Goal: Task Accomplishment & Management: Complete application form

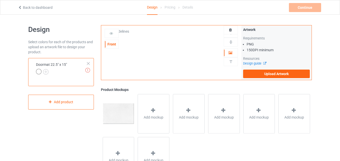
click at [254, 78] on div "Artwork Requirements PNG 150 DPI minimum Resources Design guide Upload Artwork" at bounding box center [276, 52] width 70 height 55
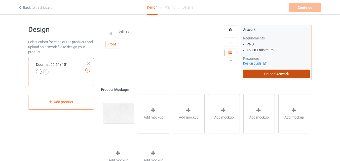
click at [254, 74] on label "Upload Artwork" at bounding box center [276, 74] width 67 height 9
click at [0, 0] on input "Upload Artwork" at bounding box center [0, 0] width 0 height 0
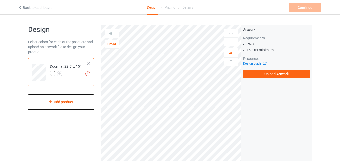
click at [74, 102] on div "Add product" at bounding box center [61, 102] width 66 height 15
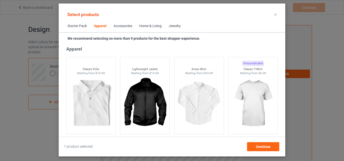
click at [144, 25] on div "Home & Living" at bounding box center [150, 26] width 22 height 5
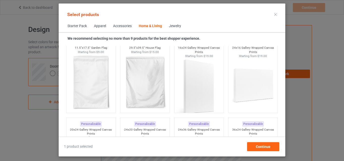
scroll to position [3619, 0]
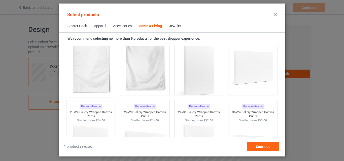
click at [94, 71] on img at bounding box center [90, 64] width 47 height 59
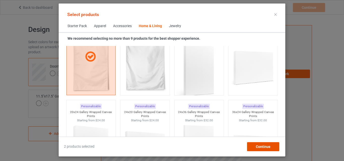
drag, startPoint x: 259, startPoint y: 145, endPoint x: 248, endPoint y: 139, distance: 12.5
click at [259, 145] on span "Continue" at bounding box center [263, 147] width 15 height 4
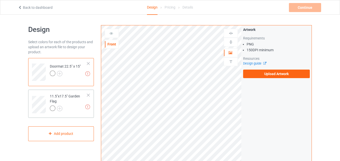
click at [90, 94] on div at bounding box center [89, 96] width 4 height 4
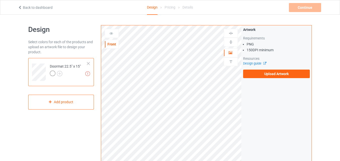
click at [89, 62] on div at bounding box center [89, 64] width 4 height 4
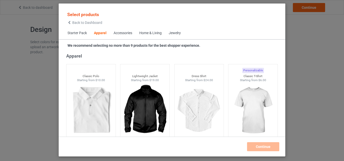
click at [147, 31] on div "Home & Living" at bounding box center [150, 33] width 22 height 5
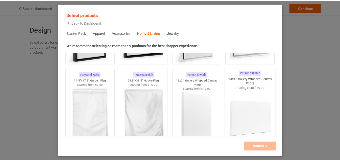
scroll to position [3595, 0]
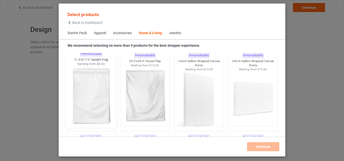
click at [99, 91] on img at bounding box center [90, 95] width 47 height 59
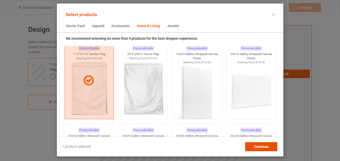
click at [265, 149] on div "Continue" at bounding box center [261, 146] width 32 height 9
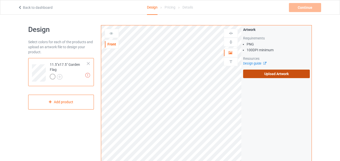
click at [282, 76] on label "Upload Artwork" at bounding box center [276, 74] width 67 height 9
click at [0, 0] on input "Upload Artwork" at bounding box center [0, 0] width 0 height 0
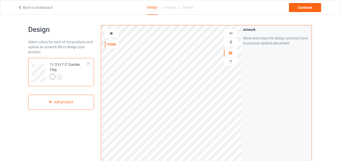
click at [231, 33] on img at bounding box center [230, 33] width 5 height 5
click at [231, 42] on img at bounding box center [230, 42] width 5 height 5
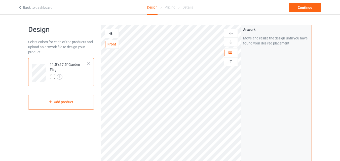
click at [231, 42] on img at bounding box center [230, 42] width 5 height 5
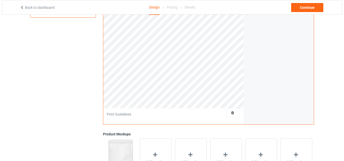
scroll to position [127, 0]
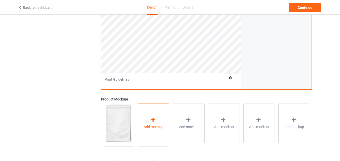
click at [153, 126] on span "Add mockup" at bounding box center [154, 127] width 20 height 5
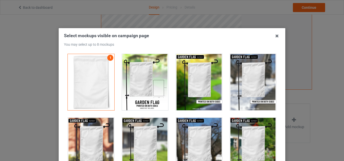
click at [140, 90] on div at bounding box center [145, 82] width 47 height 56
click at [204, 86] on div at bounding box center [199, 82] width 47 height 56
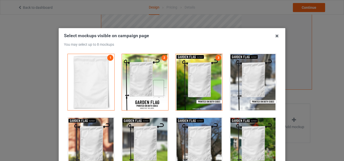
click at [238, 84] on div at bounding box center [253, 82] width 47 height 56
click at [236, 130] on div at bounding box center [253, 146] width 47 height 56
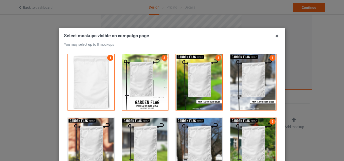
click at [188, 136] on div at bounding box center [199, 146] width 47 height 56
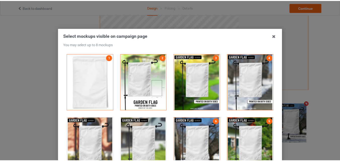
scroll to position [65, 0]
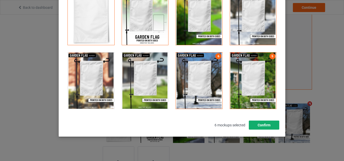
click at [270, 125] on button "Confirm" at bounding box center [264, 125] width 30 height 9
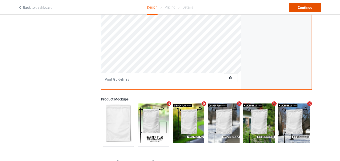
click at [307, 6] on div "Continue" at bounding box center [305, 7] width 32 height 9
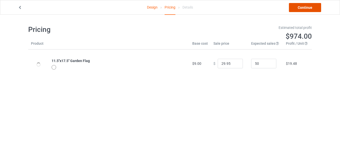
click at [306, 10] on link "Continue" at bounding box center [305, 7] width 32 height 9
